Goal: Task Accomplishment & Management: Manage account settings

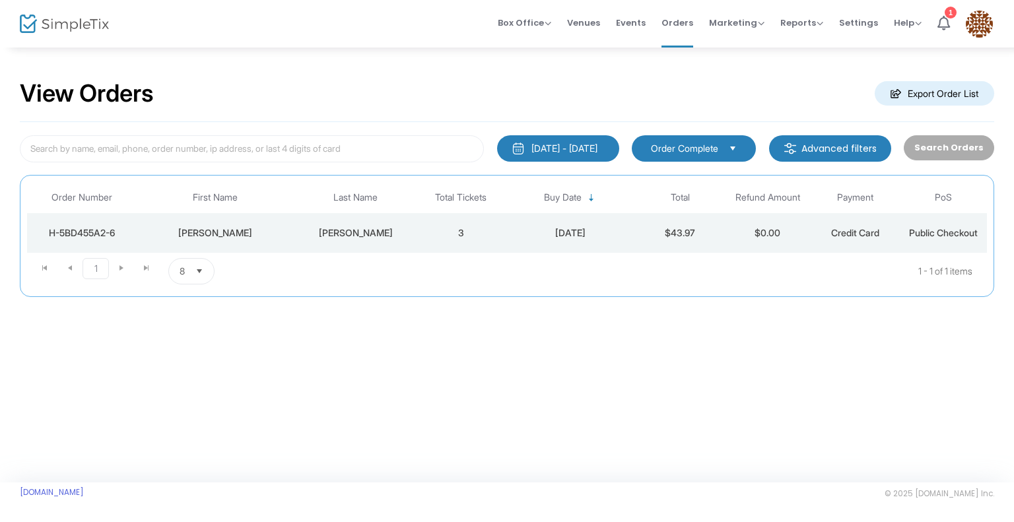
click at [553, 145] on div "[DATE] - [DATE]" at bounding box center [565, 148] width 66 height 13
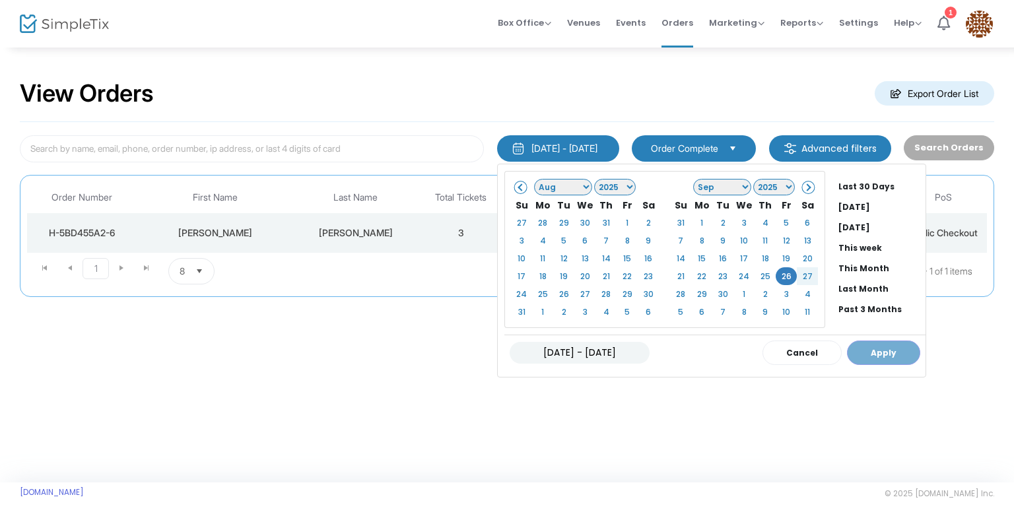
click at [757, 441] on div "View Orders Export Order List [DATE] - [DATE] Last 30 Days [DATE] [DATE] This w…" at bounding box center [507, 264] width 1014 height 436
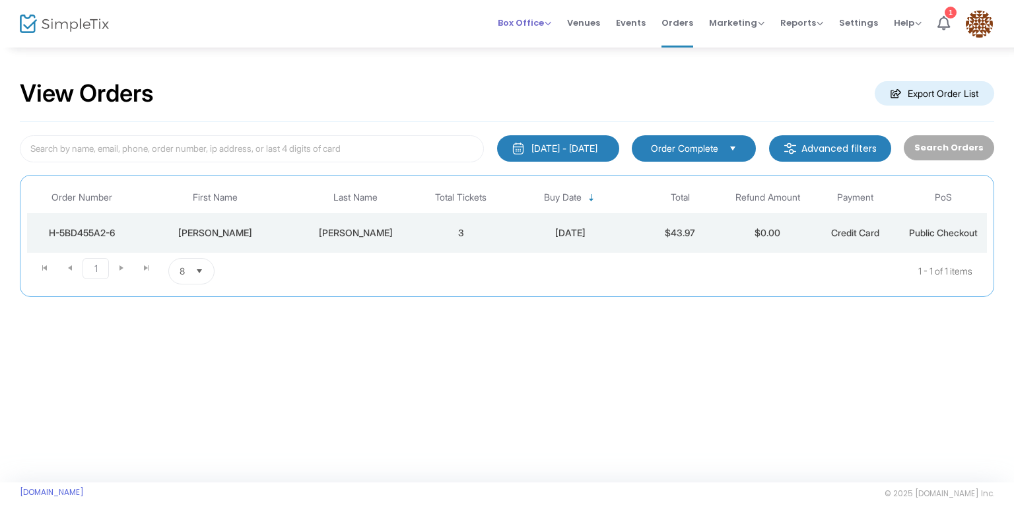
click at [521, 26] on span "Box Office" at bounding box center [524, 23] width 53 height 13
click at [537, 72] on li "Bookings" at bounding box center [545, 70] width 94 height 26
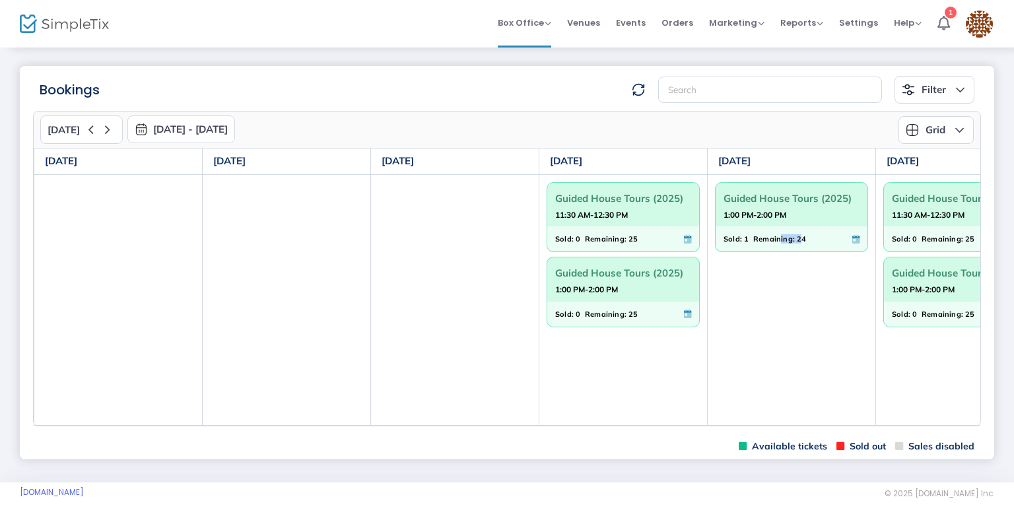
drag, startPoint x: 779, startPoint y: 425, endPoint x: 798, endPoint y: 425, distance: 18.5
click at [798, 425] on td "Guided House Tours (2025) 1:00 PM-2:00 PM Sold: 1 Remaining: 24" at bounding box center [792, 299] width 168 height 251
drag, startPoint x: 759, startPoint y: 423, endPoint x: 766, endPoint y: 423, distance: 6.6
click at [766, 423] on td "Guided House Tours (2025) 1:00 PM-2:00 PM Sold: 1 Remaining: 24" at bounding box center [792, 299] width 168 height 251
drag, startPoint x: 788, startPoint y: 427, endPoint x: 802, endPoint y: 424, distance: 13.5
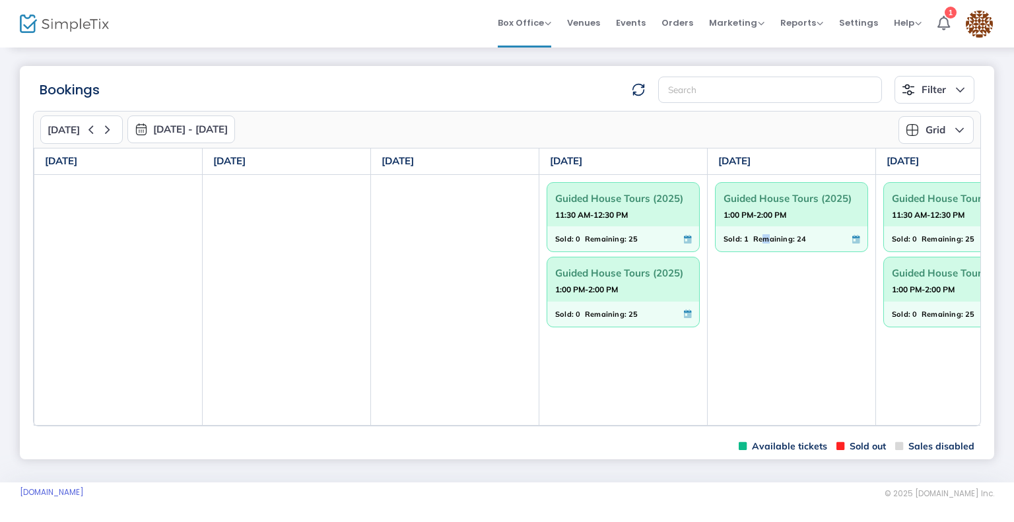
click at [802, 424] on div "[DATE] [DATE] - [DATE] [DATE] [DATE] Su Mo Tu We Th Fr Sa 31 1 2 3 4 5 6 7 8 9 …" at bounding box center [507, 269] width 948 height 316
drag, startPoint x: 787, startPoint y: 427, endPoint x: 810, endPoint y: 428, distance: 22.5
click at [810, 428] on m-panel-content "[DATE] [DATE] - [DATE] [DATE] [DATE] Su Mo Tu We Th Fr Sa 31 1 2 3 4 5 6 7 8 9 …" at bounding box center [507, 269] width 975 height 330
click at [916, 427] on div "[DATE] [DATE] - [DATE] [DATE] [DATE] Su Mo Tu We Th Fr Sa 31 1 2 3 4 5 6 7 8 9 …" at bounding box center [507, 269] width 948 height 316
click at [466, 310] on td at bounding box center [455, 299] width 168 height 251
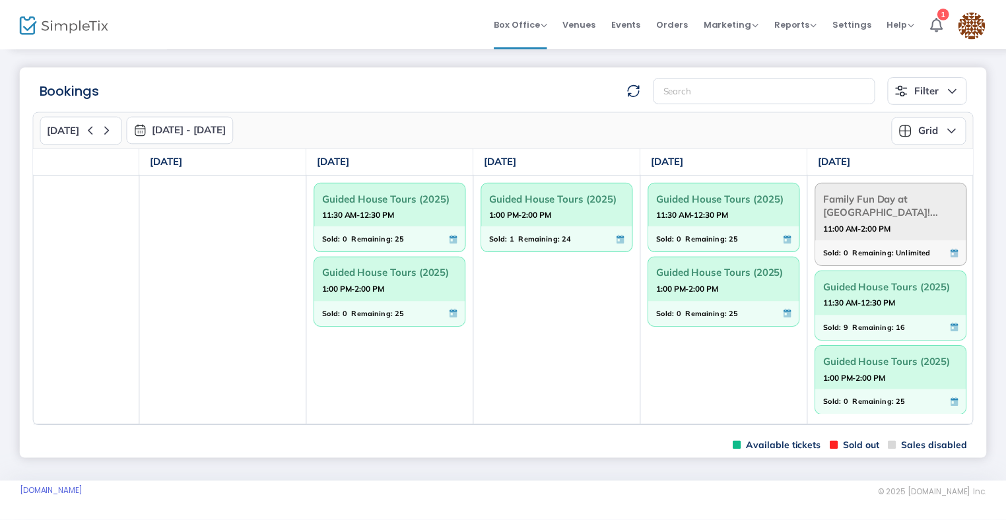
scroll to position [0, 232]
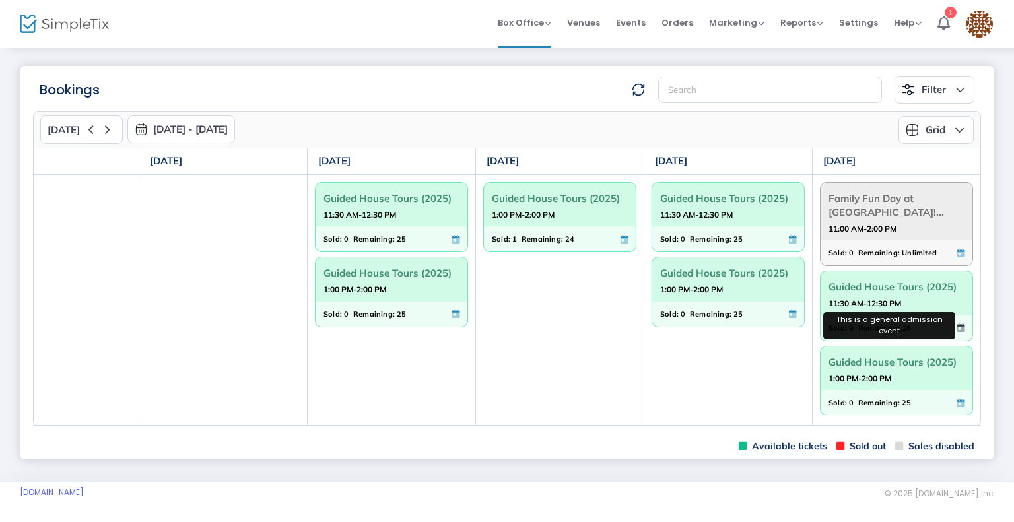
click at [961, 325] on icon at bounding box center [960, 328] width 7 height 9
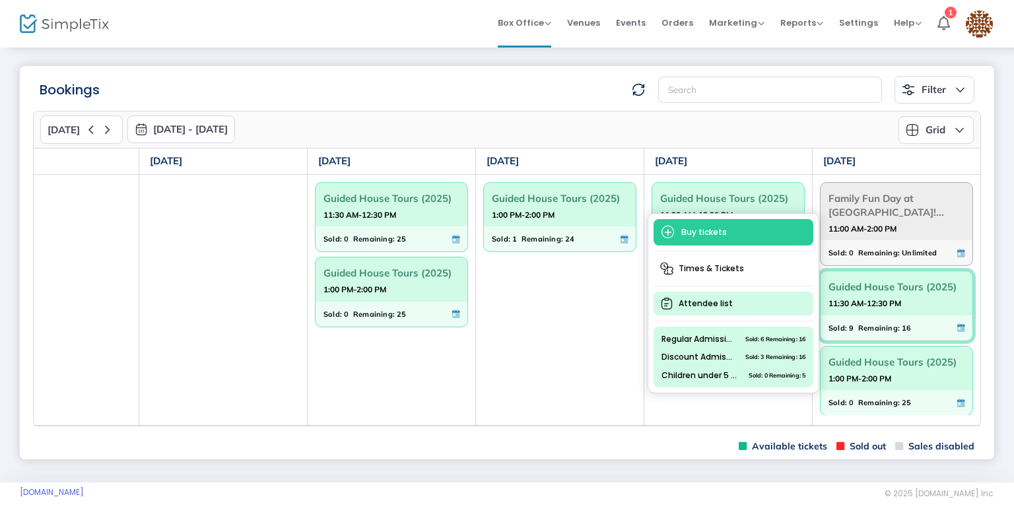
click at [732, 296] on span "Attendee list" at bounding box center [734, 304] width 160 height 24
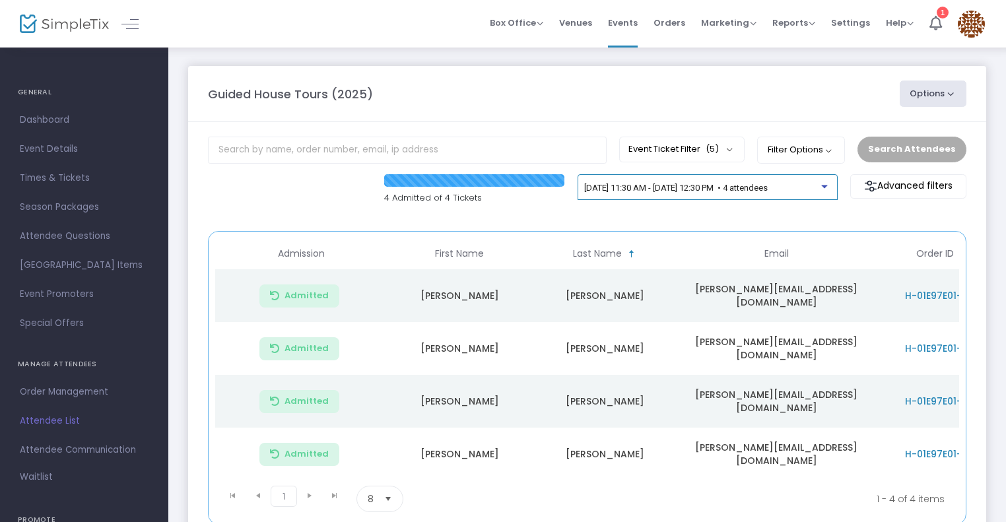
click at [740, 190] on span "[DATE] 11:30 AM - [DATE] 12:30 PM • 4 attendees" at bounding box center [676, 188] width 184 height 10
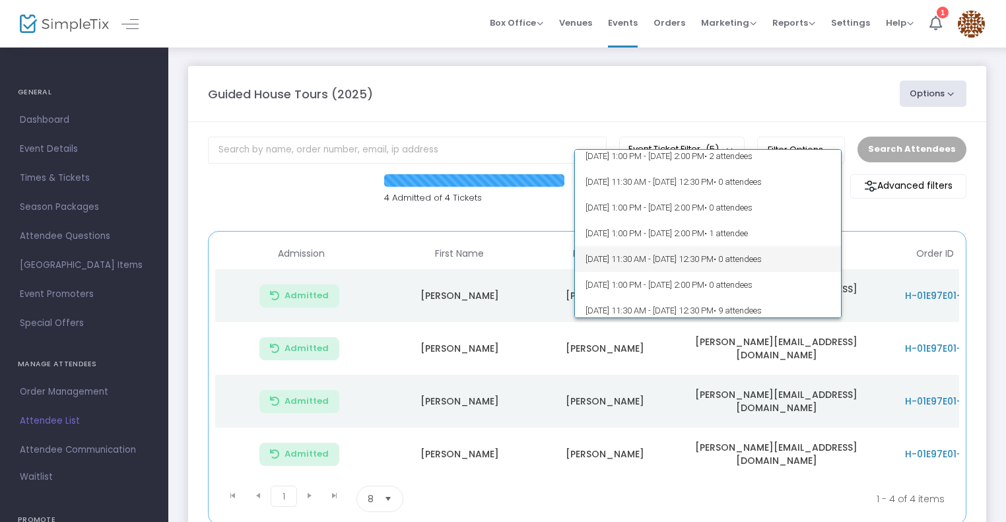
scroll to position [6079, 0]
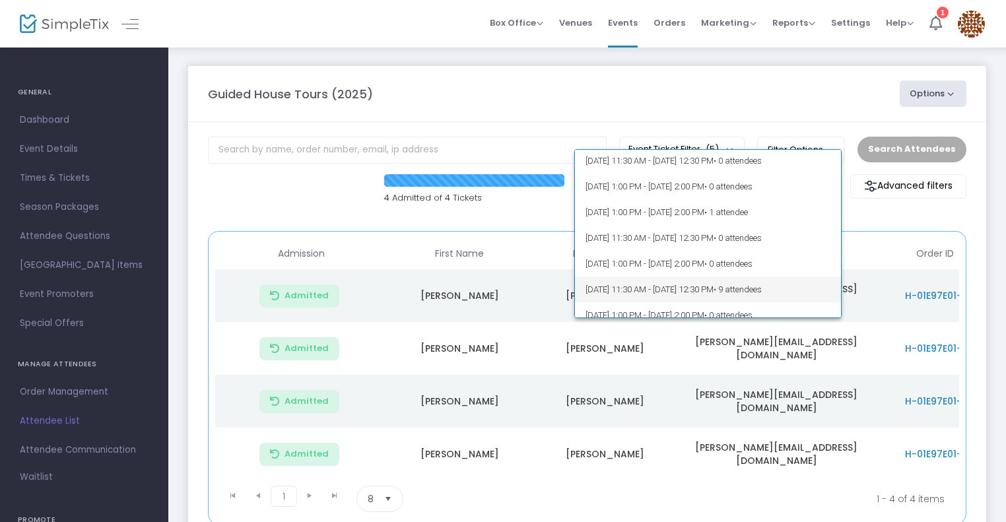
click at [653, 289] on span "[DATE] 11:30 AM - [DATE] 12:30 PM • 9 attendees" at bounding box center [708, 290] width 245 height 26
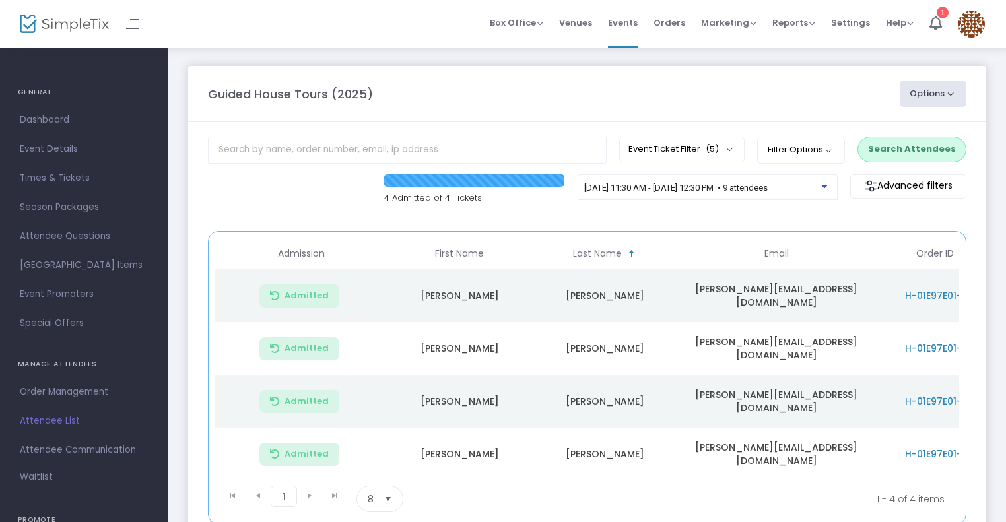
scroll to position [99, 0]
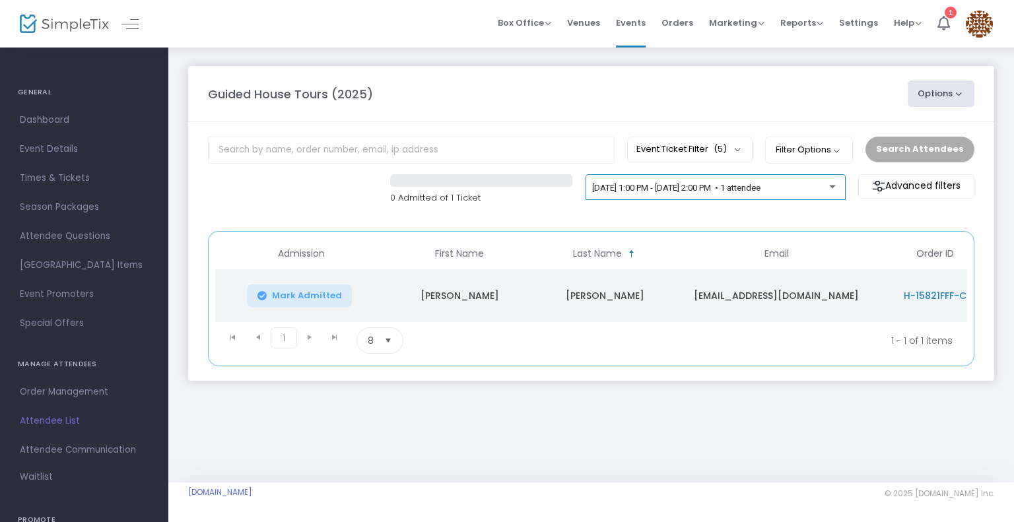
click at [761, 191] on span "9/25/2025 @ 1:00 PM - 9/25/2025 @ 2:00 PM • 1 attendee" at bounding box center [676, 188] width 168 height 10
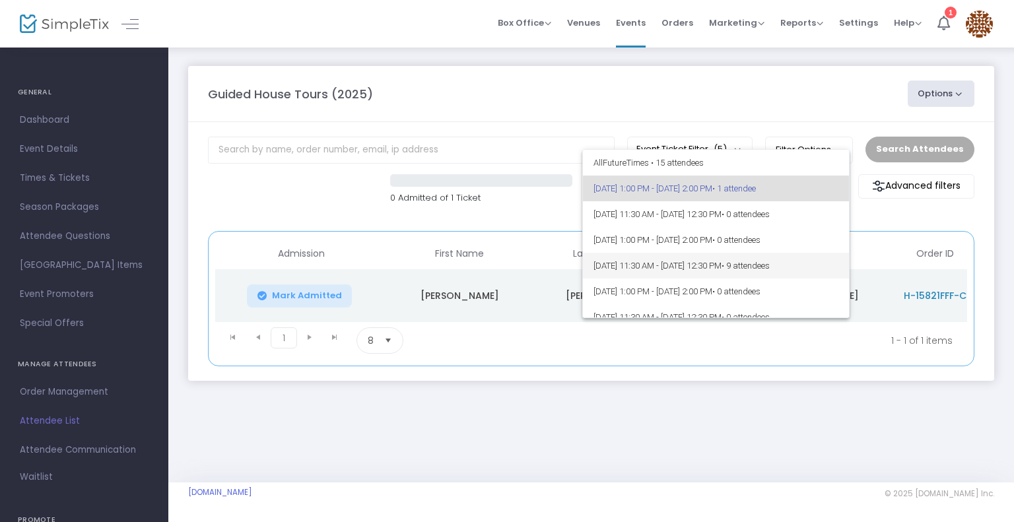
click at [696, 264] on span "[DATE] 11:30 AM - [DATE] 12:30 PM • 9 attendees" at bounding box center [716, 266] width 245 height 26
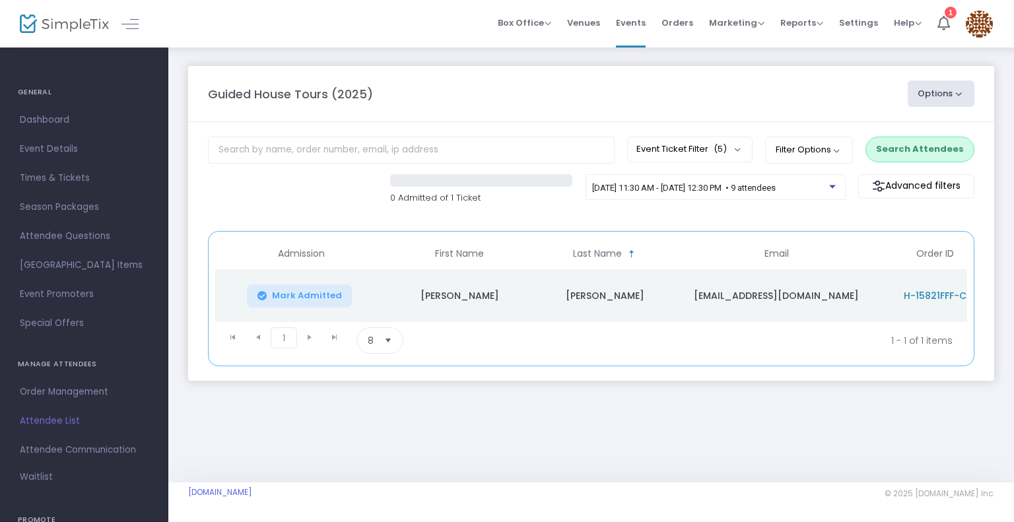
click at [386, 347] on span "Select" at bounding box center [389, 341] width 22 height 22
click at [385, 452] on li "100" at bounding box center [379, 450] width 45 height 26
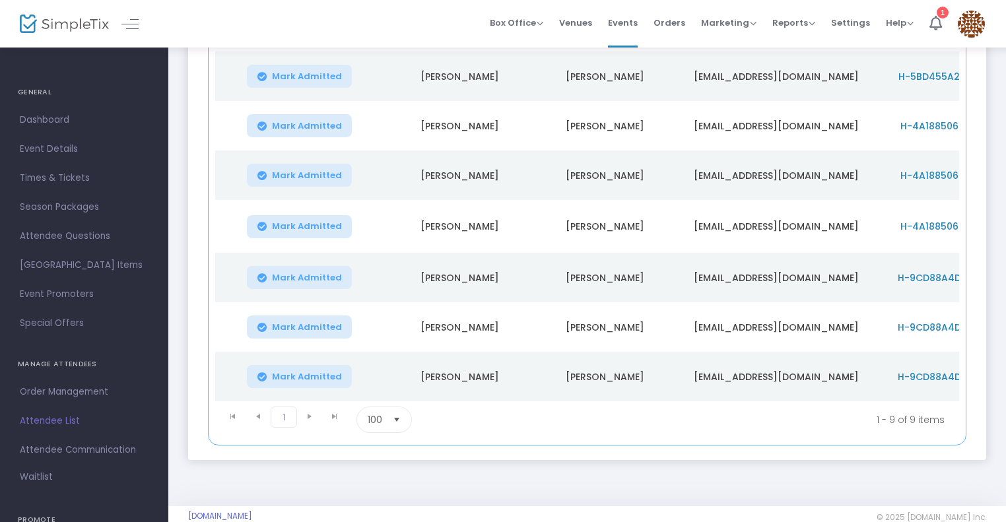
scroll to position [330, 0]
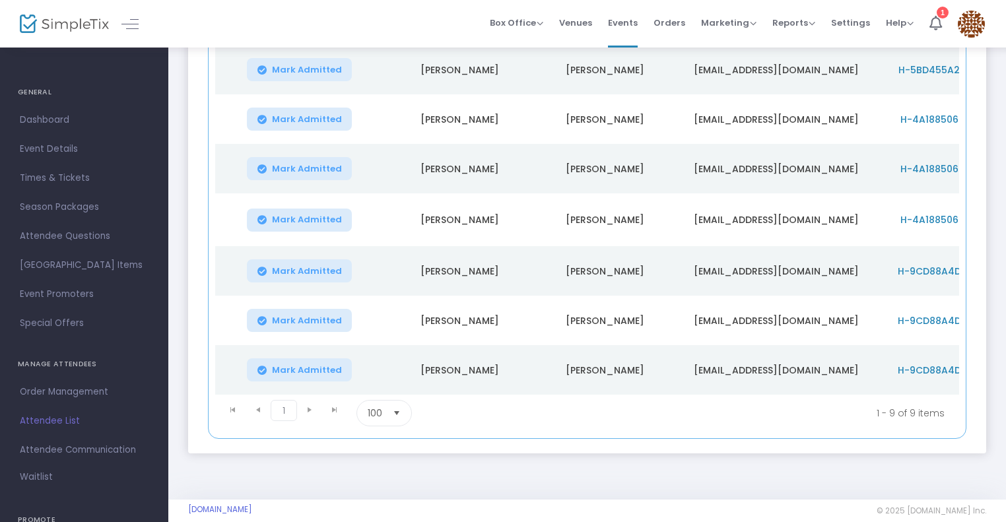
drag, startPoint x: 801, startPoint y: 398, endPoint x: 819, endPoint y: 398, distance: 17.8
click at [837, 398] on kendo-pager "1 1 1 - 9 of 9 items 100 items per page" at bounding box center [587, 413] width 744 height 37
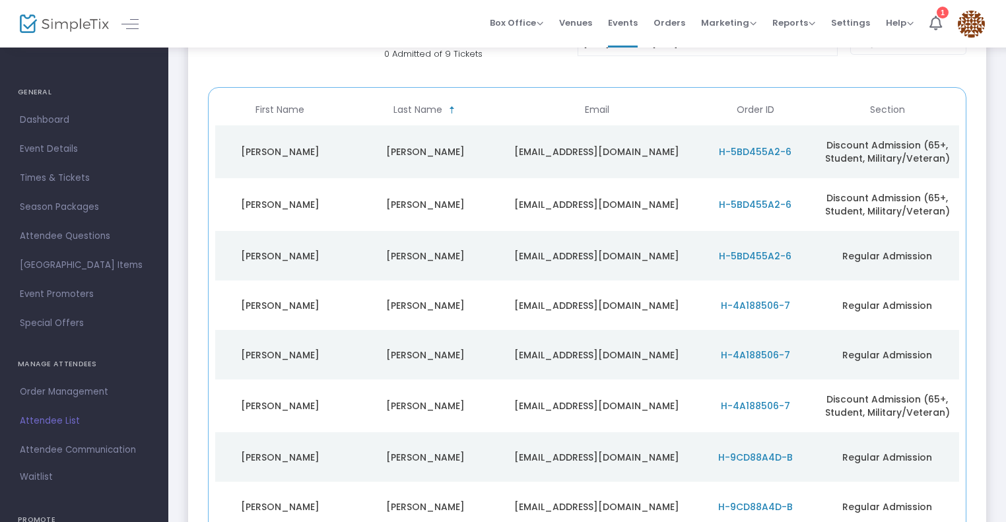
scroll to position [132, 0]
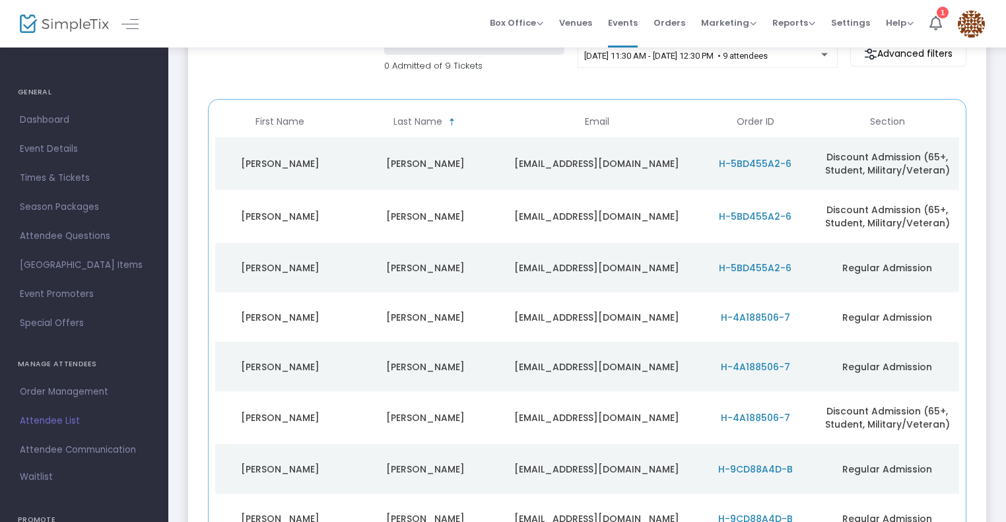
click at [755, 315] on span "H-4A188506-7" at bounding box center [755, 317] width 69 height 13
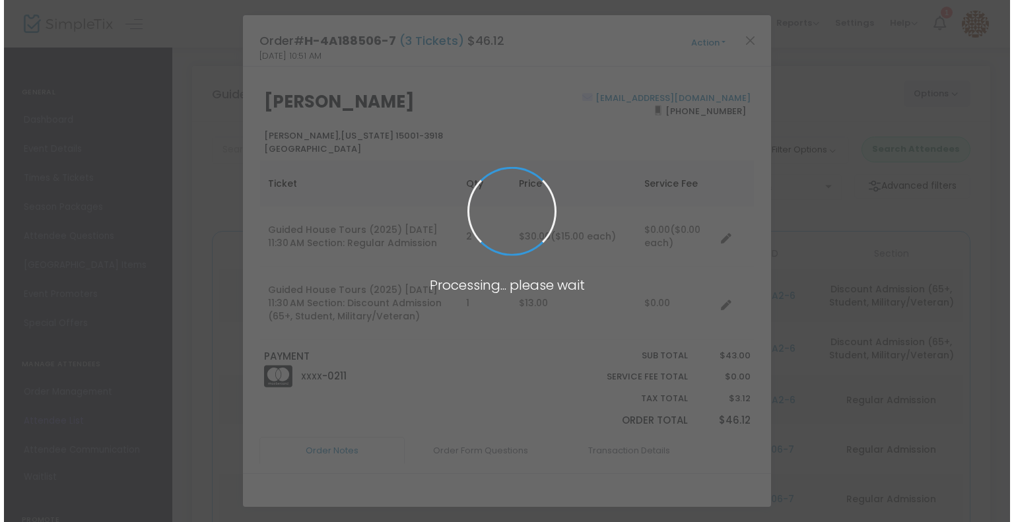
scroll to position [0, 0]
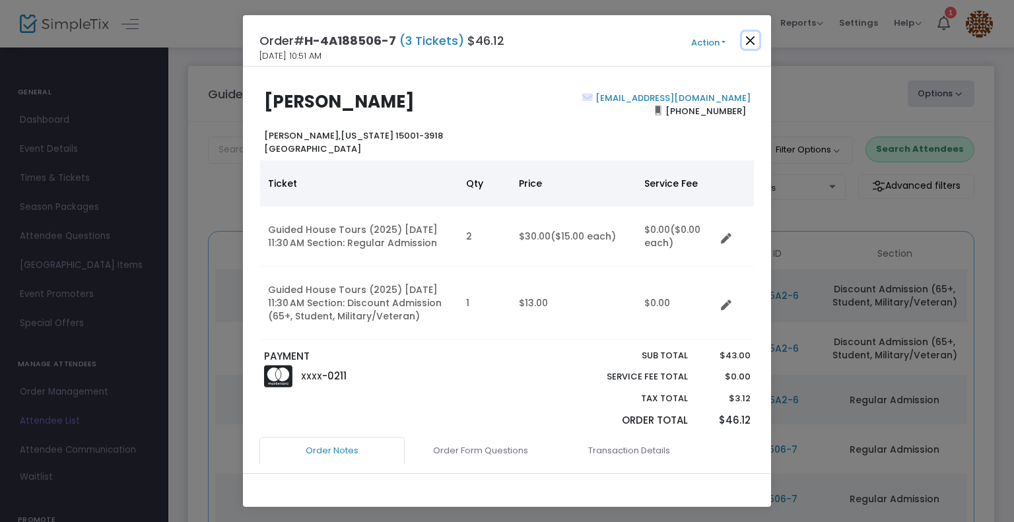
click at [753, 40] on button "Close" at bounding box center [750, 40] width 17 height 17
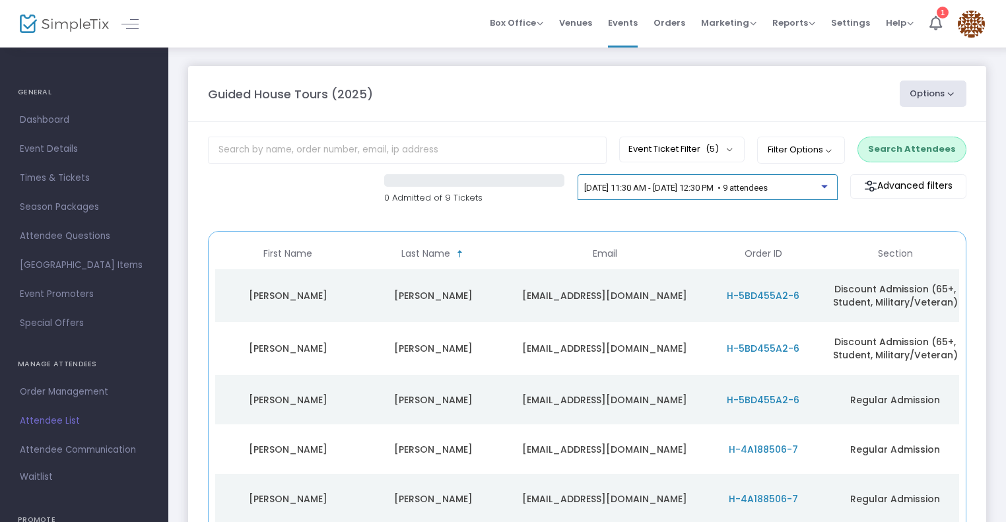
click at [671, 185] on span "[DATE] 11:30 AM - [DATE] 12:30 PM • 9 attendees" at bounding box center [676, 188] width 184 height 10
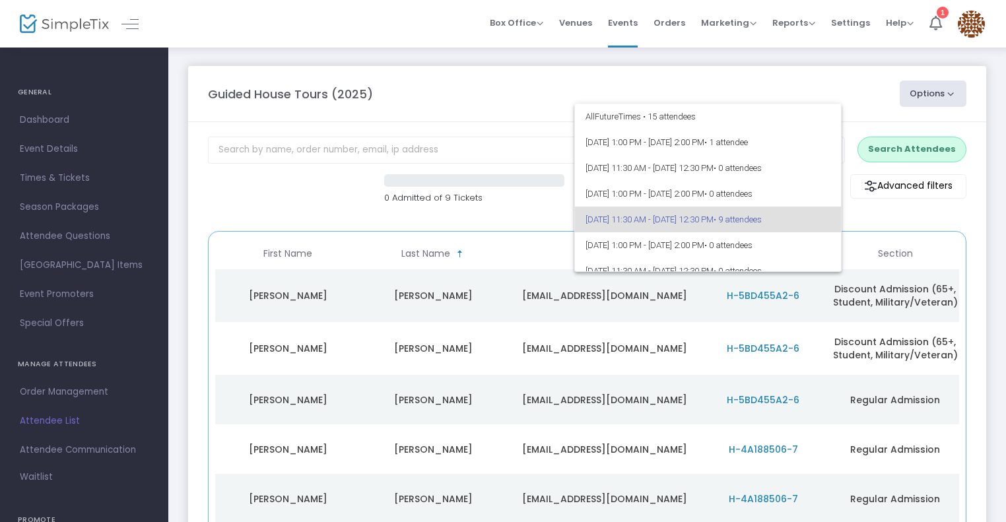
scroll to position [31, 0]
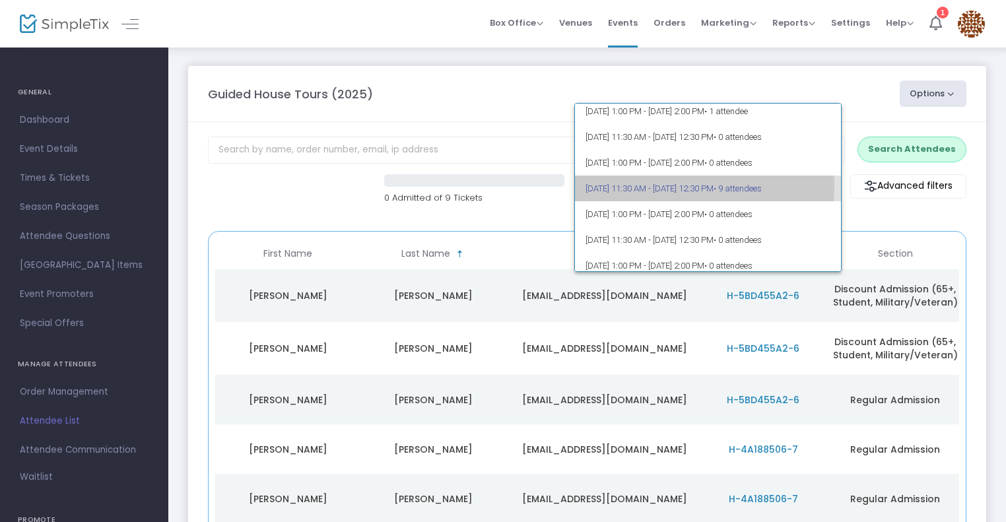
click at [668, 185] on span "[DATE] 11:30 AM - [DATE] 12:30 PM • 9 attendees" at bounding box center [708, 189] width 245 height 26
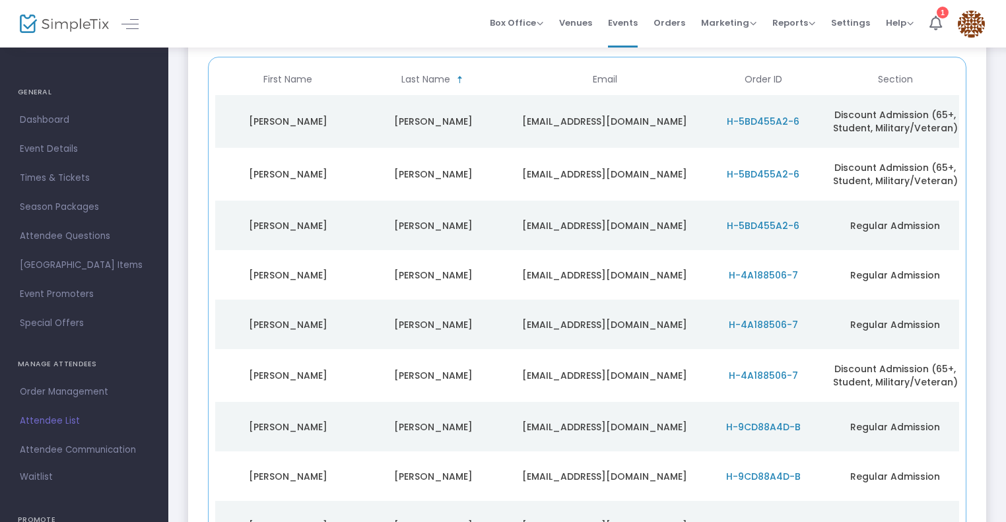
scroll to position [198, 0]
